Goal: Information Seeking & Learning: Learn about a topic

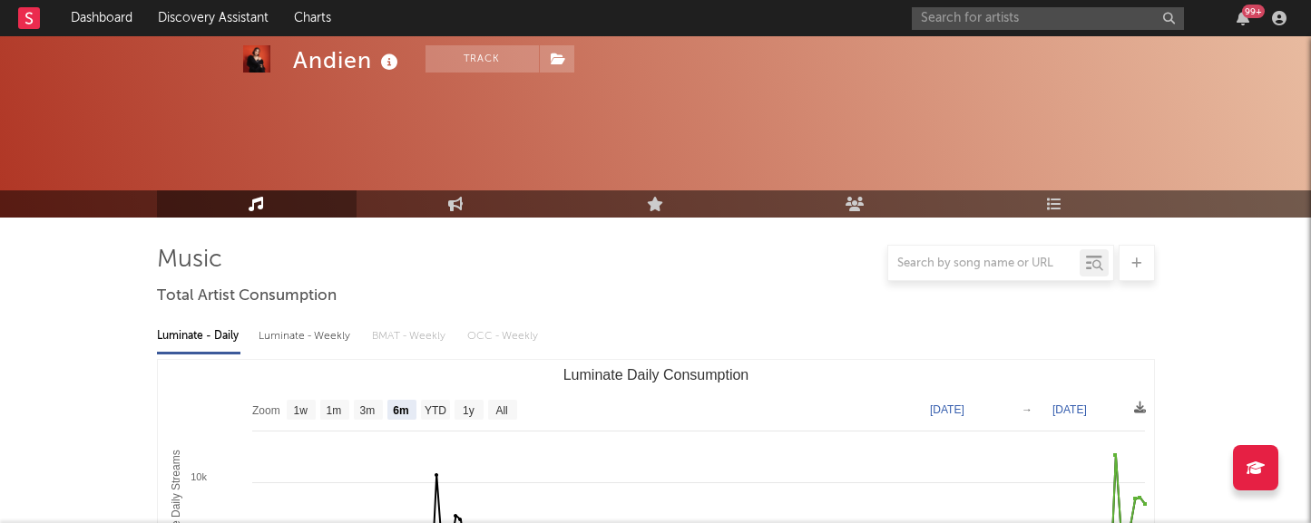
select select "6m"
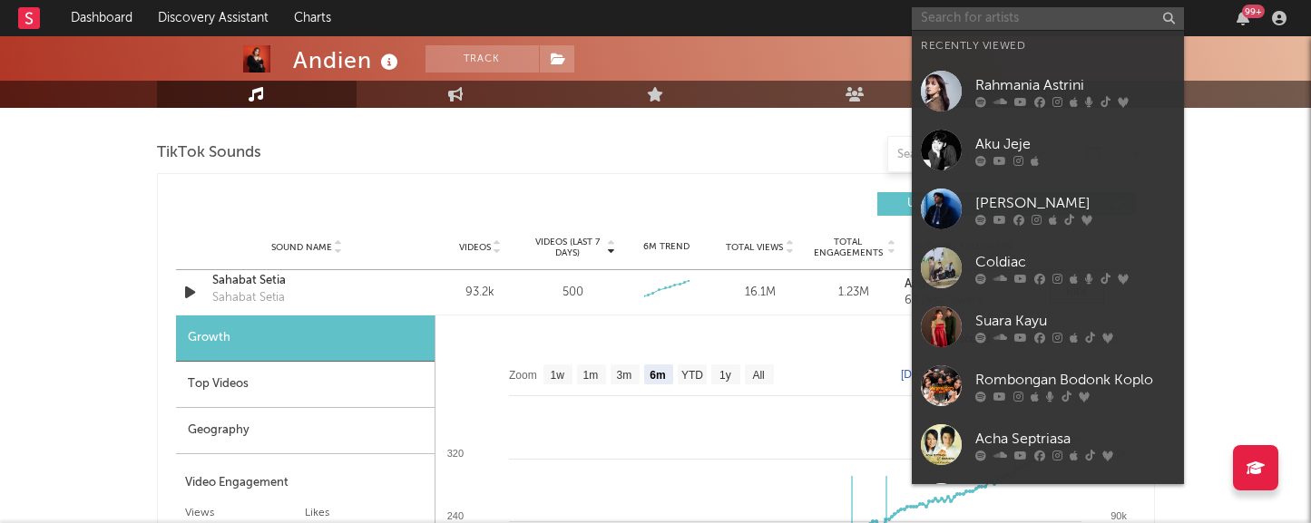
click at [963, 21] on input "text" at bounding box center [1048, 18] width 272 height 23
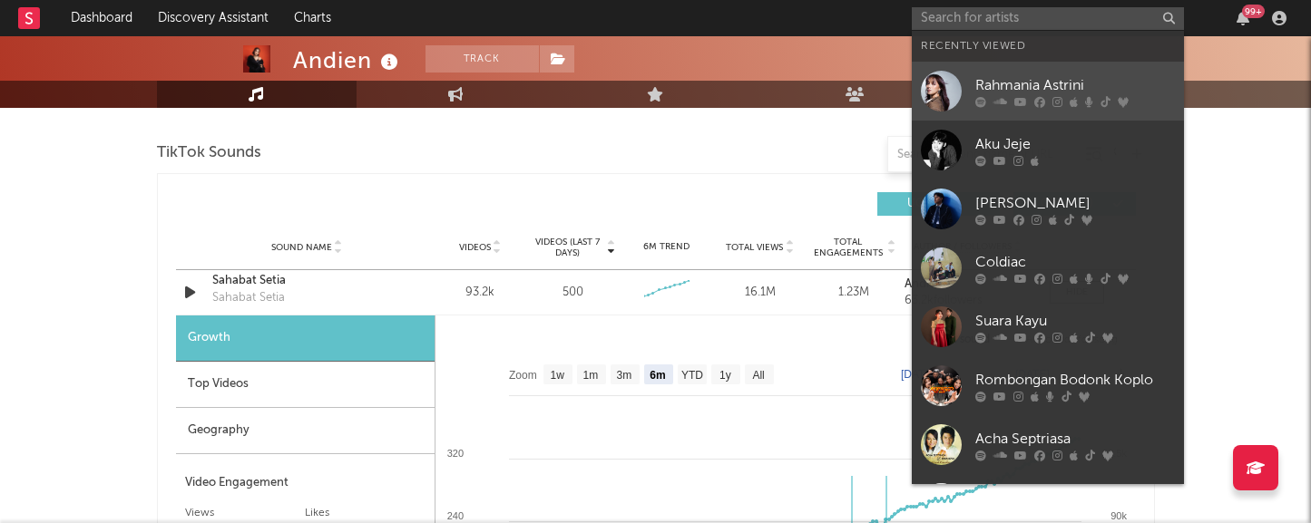
click at [981, 83] on div "Rahmania Astrini" at bounding box center [1075, 85] width 200 height 22
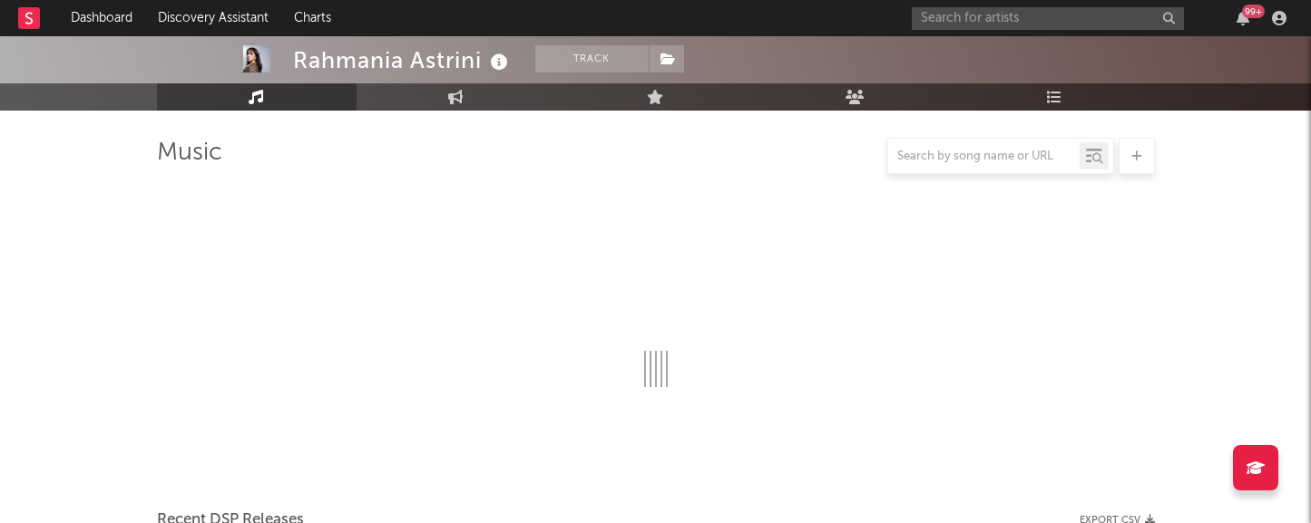
scroll to position [1209, 0]
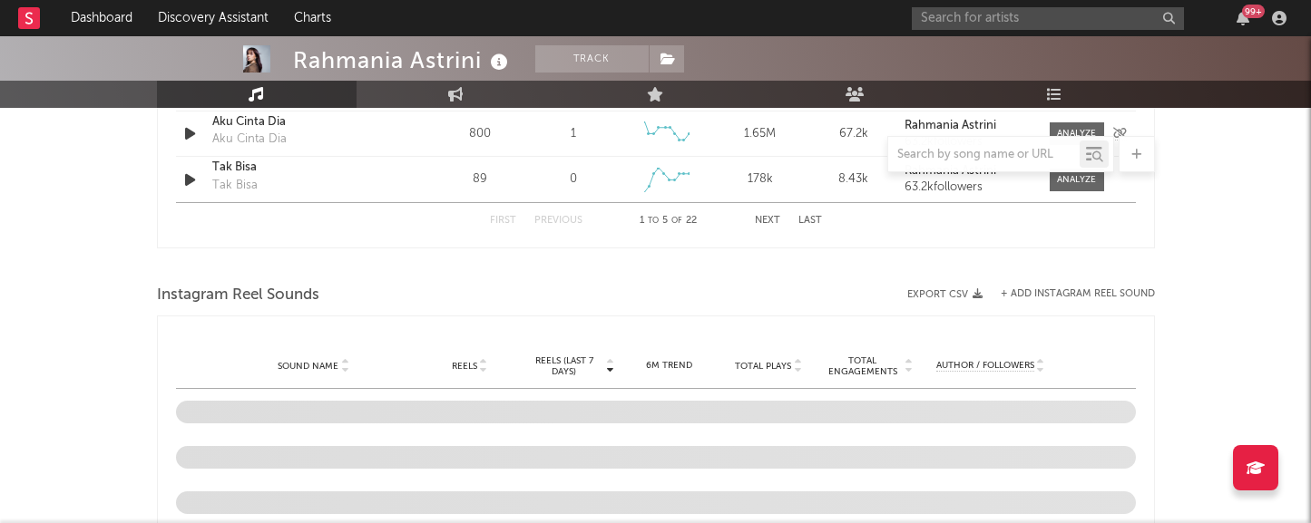
select select "6m"
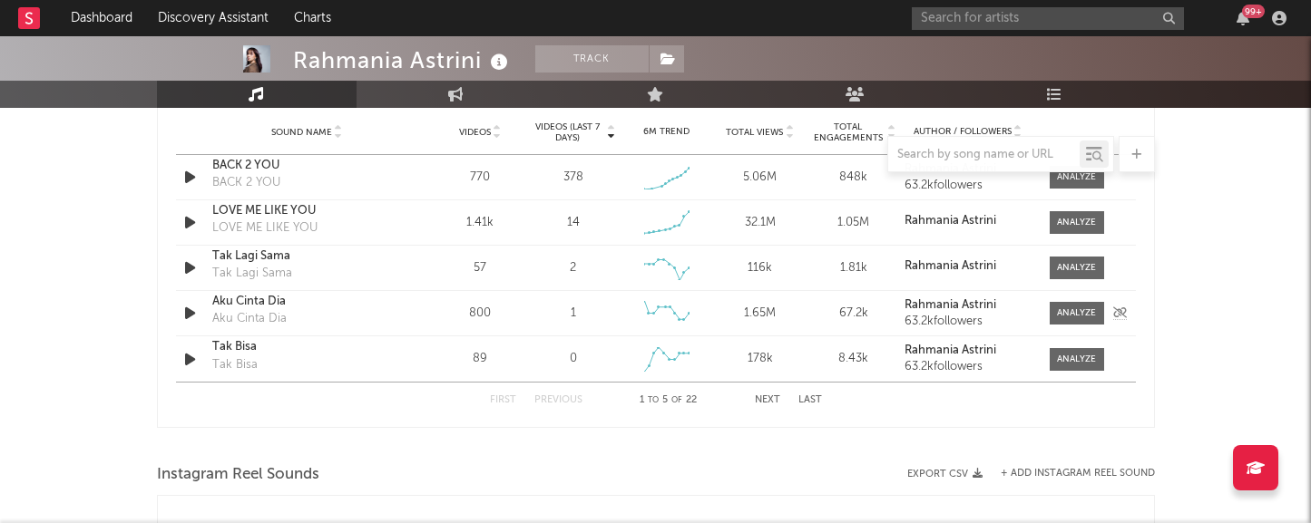
scroll to position [1303, 0]
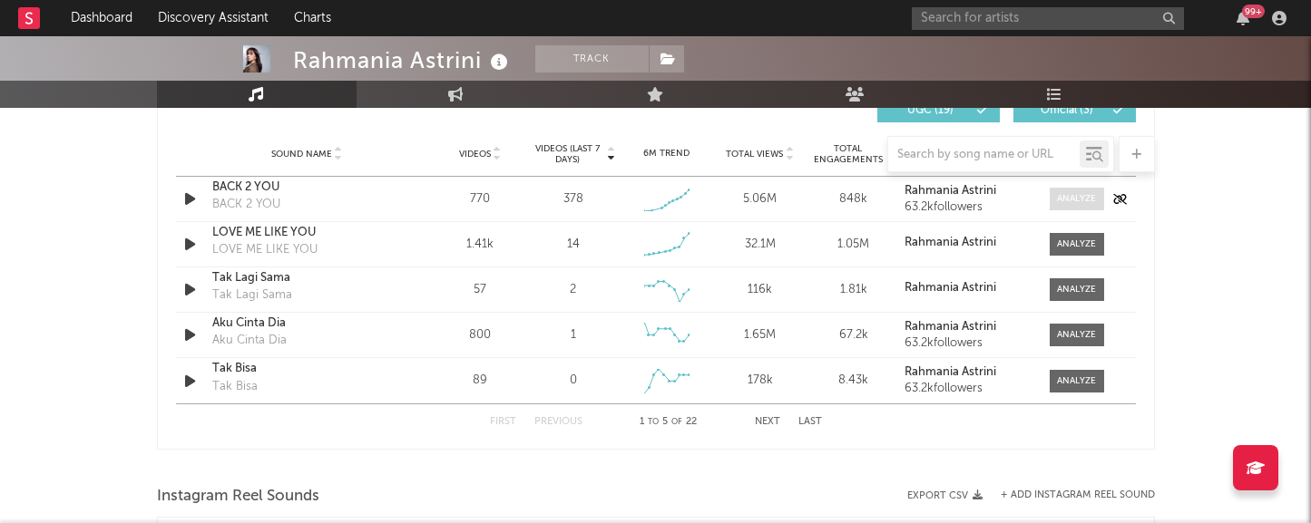
click at [1064, 199] on div at bounding box center [1076, 199] width 39 height 14
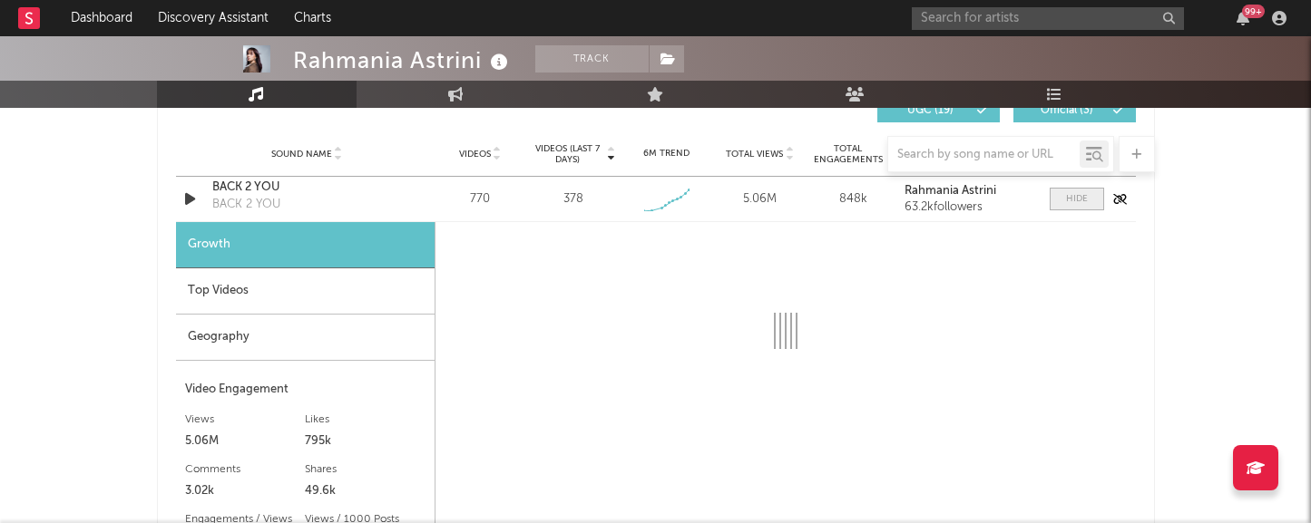
select select "1w"
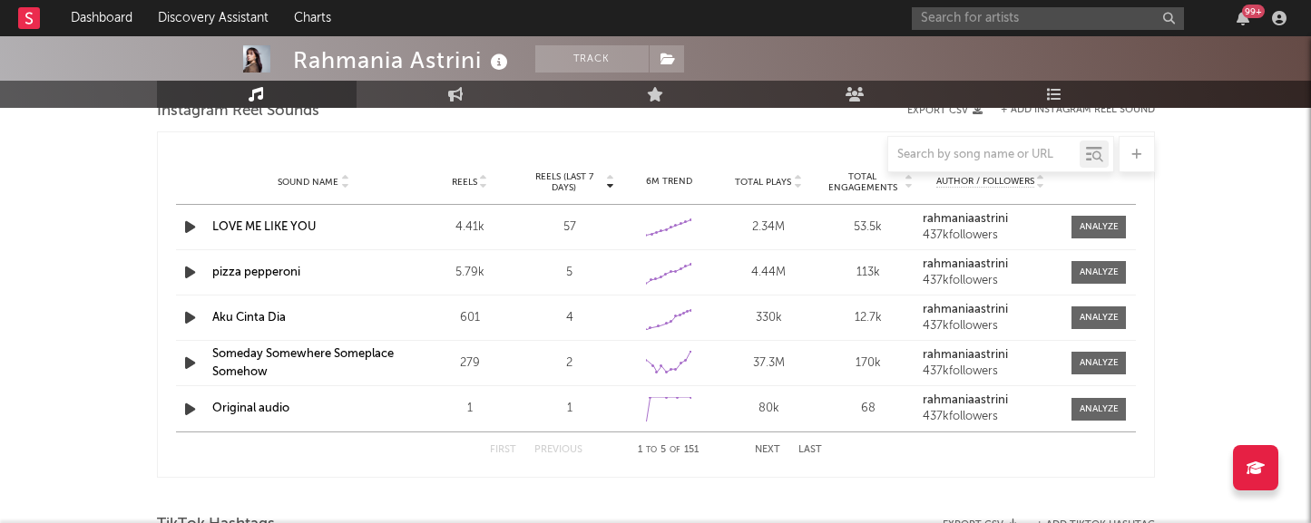
scroll to position [2209, 0]
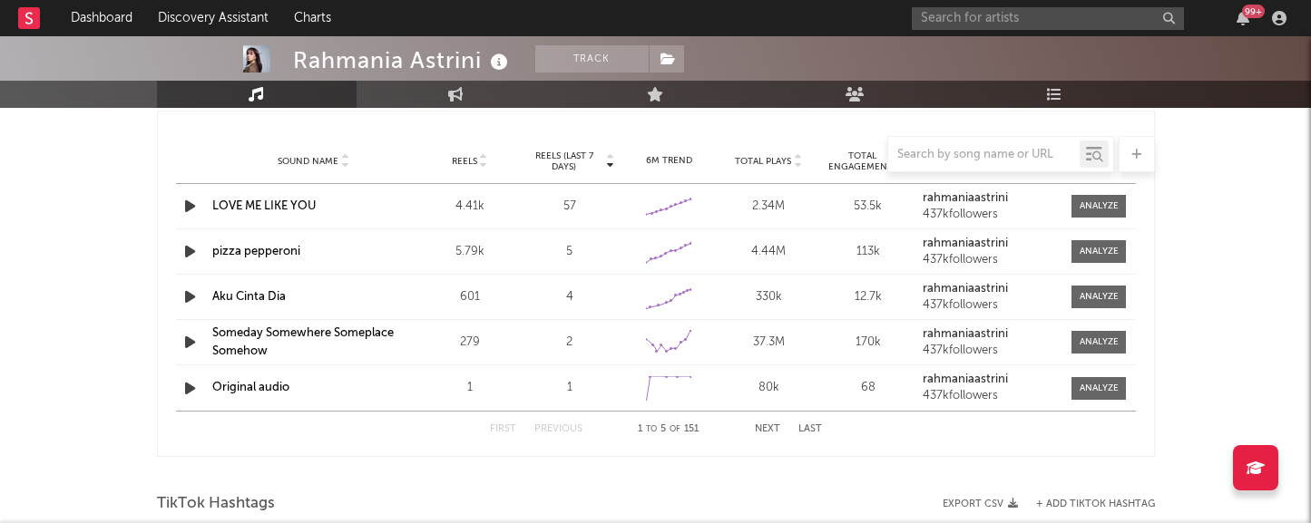
click at [767, 428] on button "Next" at bounding box center [767, 430] width 25 height 10
click at [762, 428] on button "Next" at bounding box center [767, 430] width 25 height 10
